Goal: Transaction & Acquisition: Obtain resource

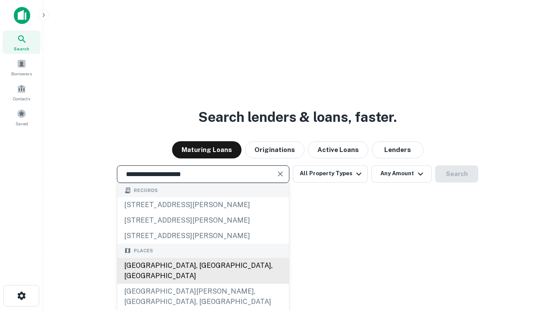
click at [203, 284] on div "[GEOGRAPHIC_DATA], [GEOGRAPHIC_DATA], [GEOGRAPHIC_DATA]" at bounding box center [203, 271] width 172 height 26
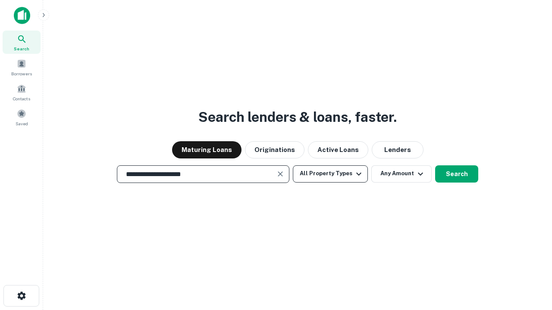
type input "**********"
click at [330, 174] on button "All Property Types" at bounding box center [330, 174] width 75 height 17
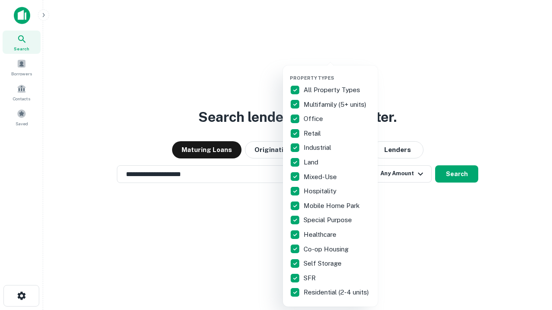
click at [337, 72] on button "button" at bounding box center [337, 72] width 95 height 0
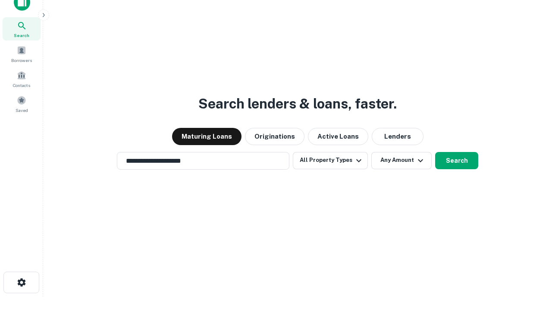
scroll to position [5, 104]
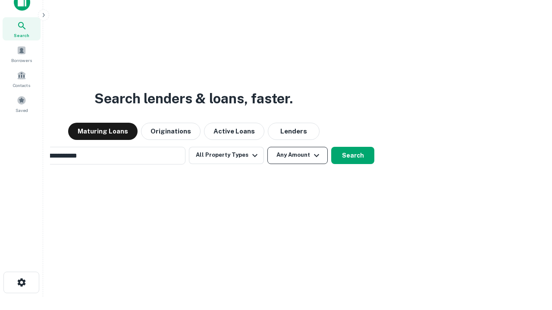
click at [267, 147] on button "Any Amount" at bounding box center [297, 155] width 60 height 17
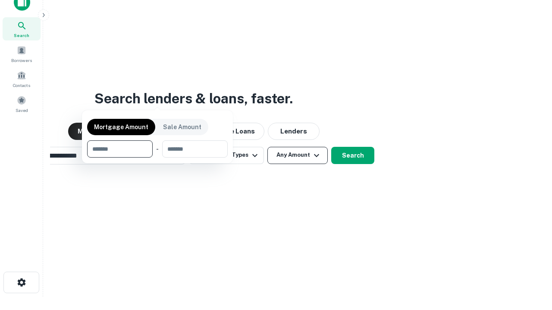
scroll to position [14, 0]
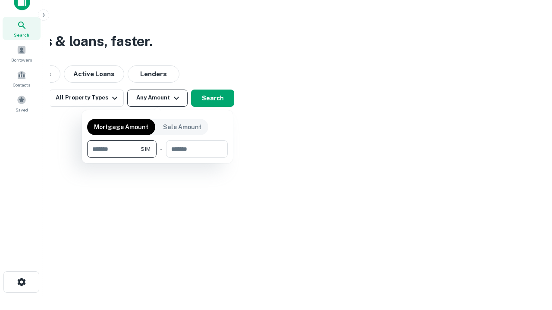
type input "*******"
click at [157, 158] on button "button" at bounding box center [157, 158] width 141 height 0
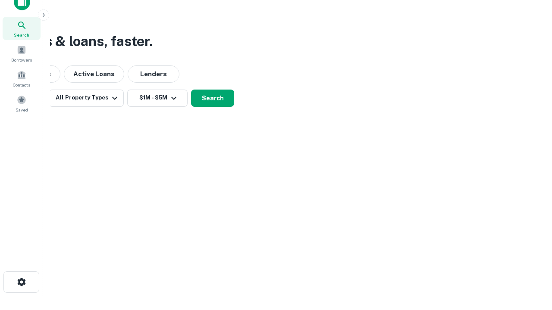
scroll to position [13, 0]
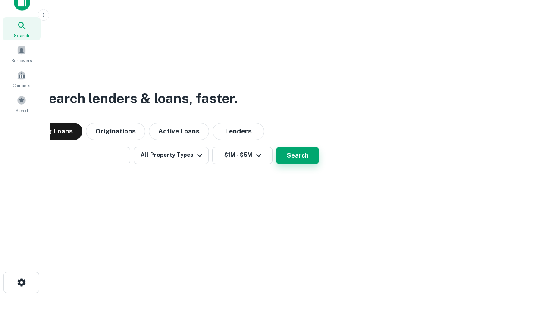
click at [276, 147] on button "Search" at bounding box center [297, 155] width 43 height 17
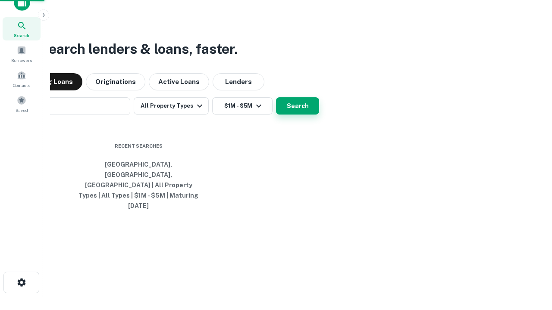
scroll to position [14, 0]
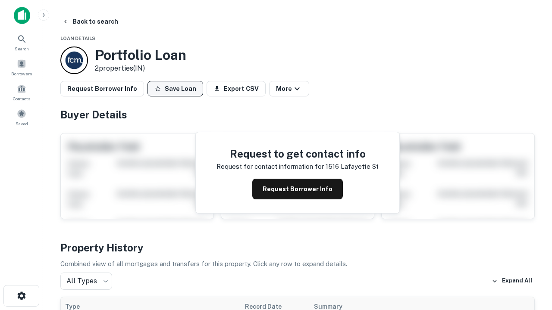
click at [175, 89] on button "Save Loan" at bounding box center [175, 89] width 56 height 16
click at [177, 89] on button "Loan Saved" at bounding box center [176, 89] width 59 height 16
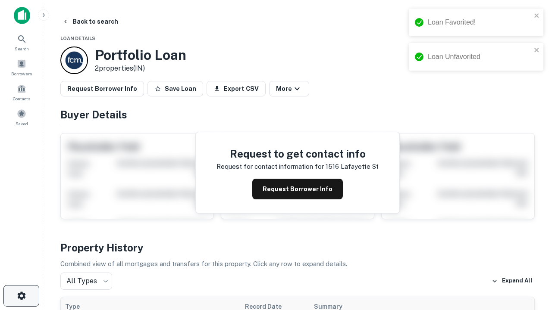
click at [21, 296] on icon "button" at bounding box center [21, 296] width 10 height 10
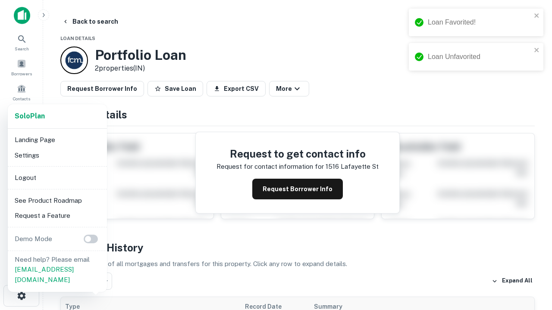
click at [57, 178] on li "Logout" at bounding box center [57, 178] width 92 height 16
